Goal: Information Seeking & Learning: Learn about a topic

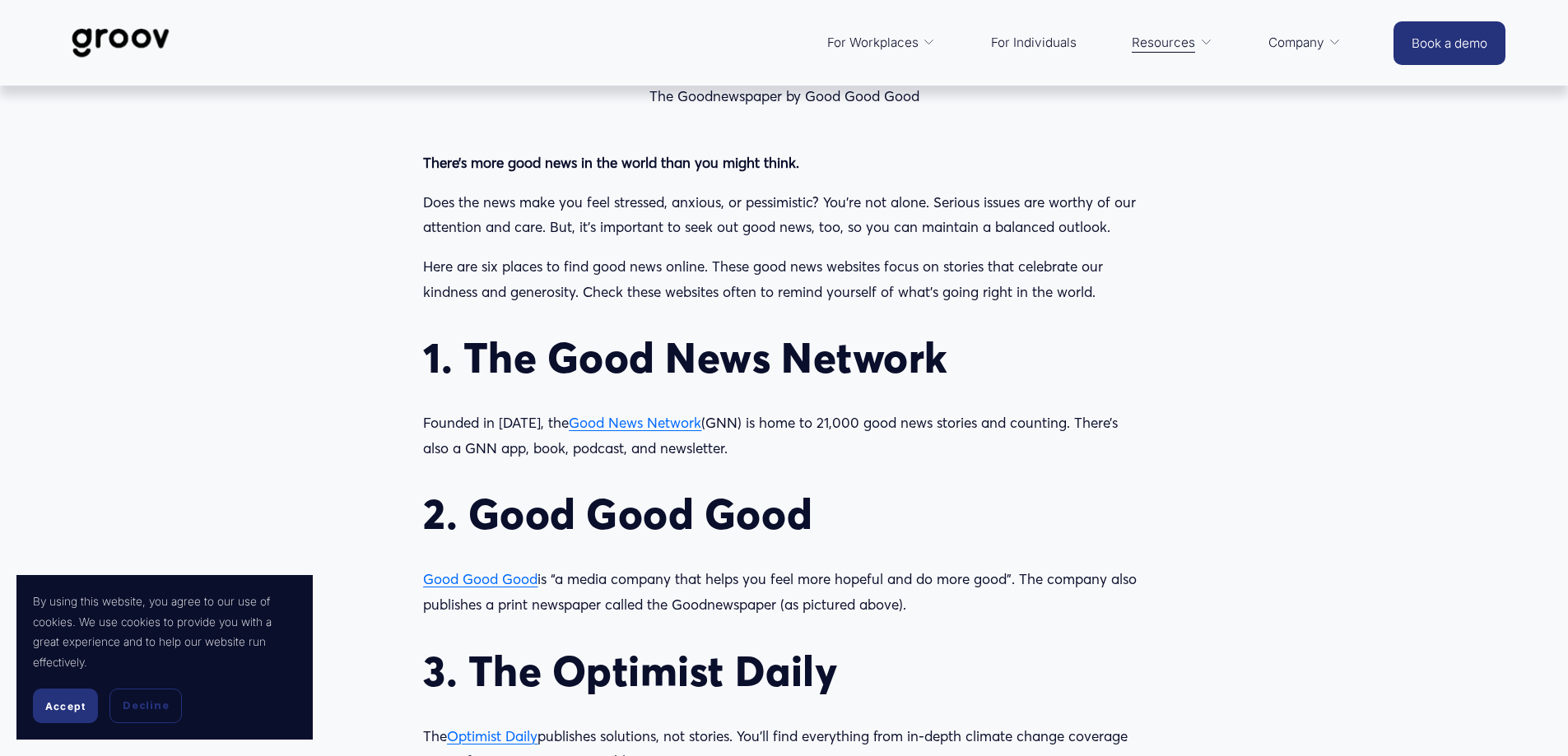
scroll to position [1399, 0]
click at [648, 421] on span "Good News Network" at bounding box center [635, 423] width 133 height 17
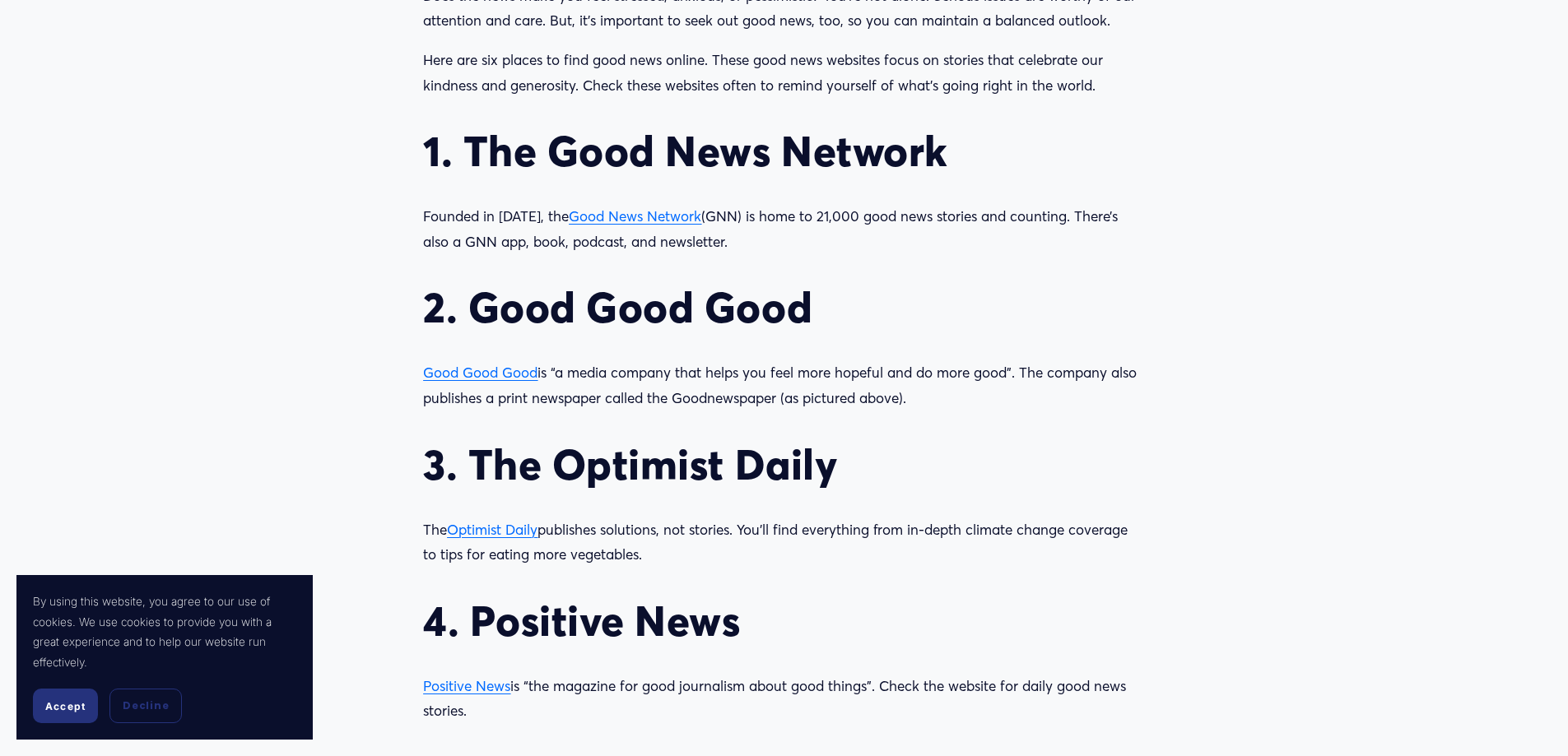
scroll to position [1646, 0]
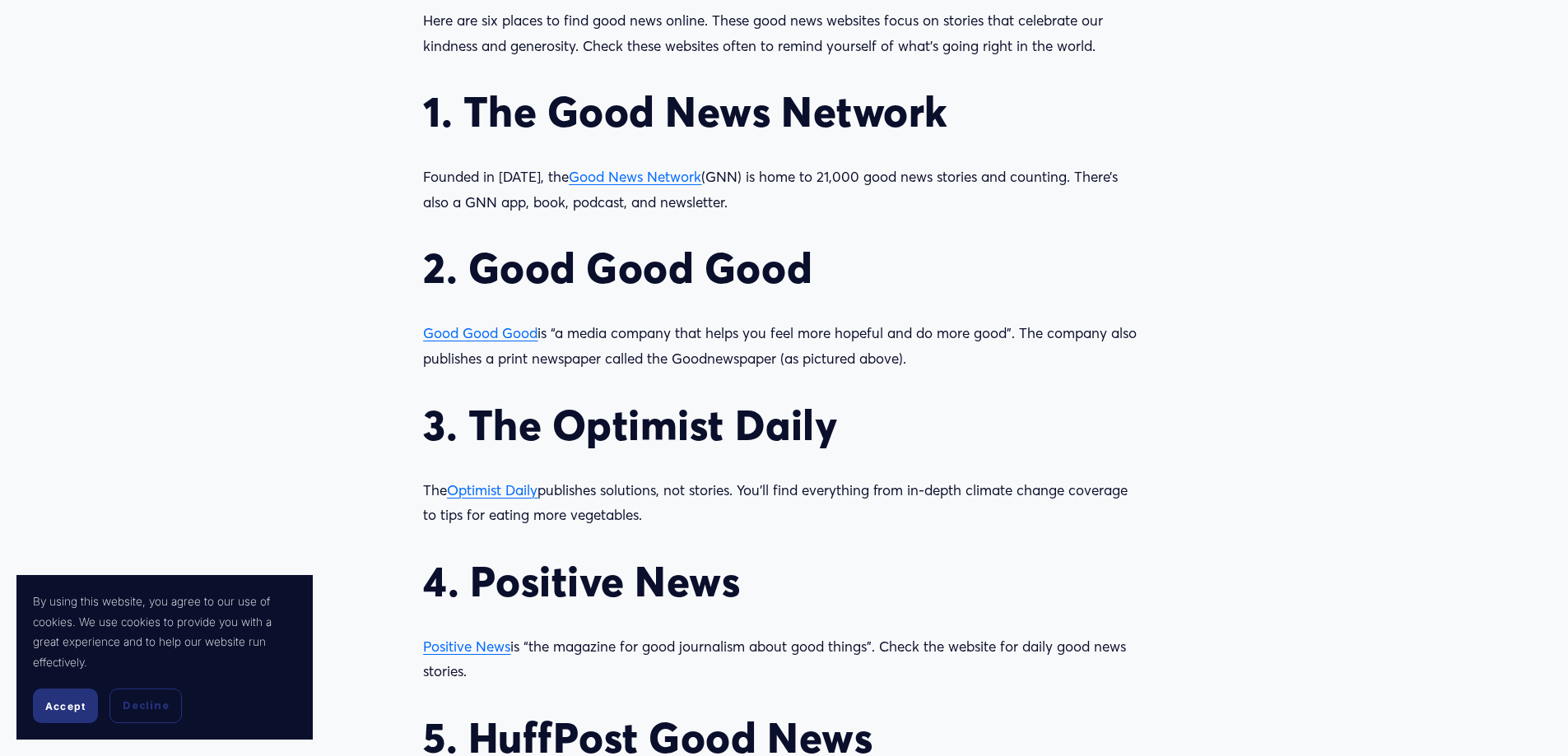
click at [504, 487] on span "Optimist Daily" at bounding box center [492, 490] width 90 height 17
